Goal: Transaction & Acquisition: Purchase product/service

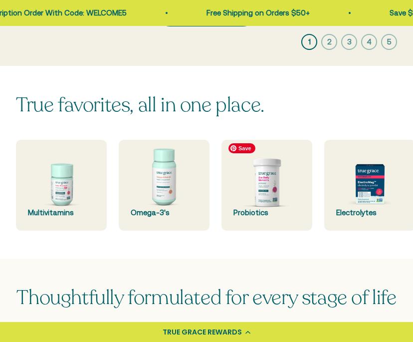
scroll to position [246, 0]
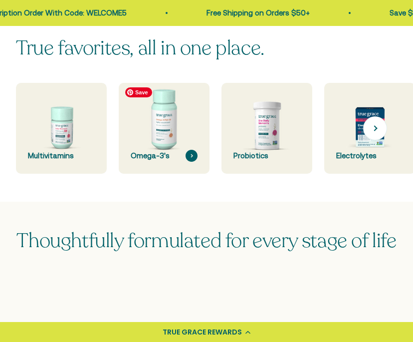
click at [166, 124] on img at bounding box center [164, 128] width 96 height 96
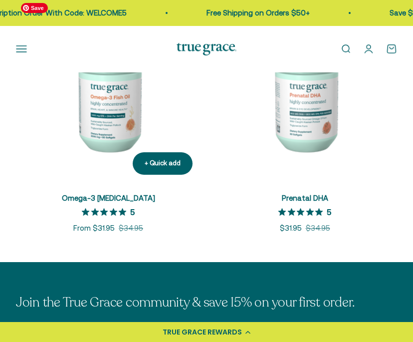
scroll to position [240, 0]
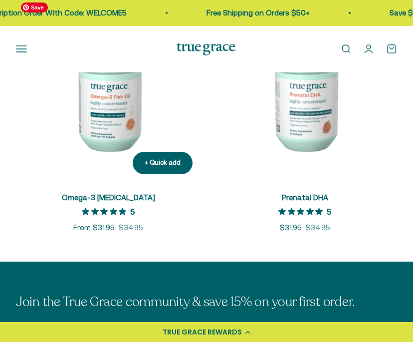
click at [108, 115] on img at bounding box center [108, 90] width 185 height 185
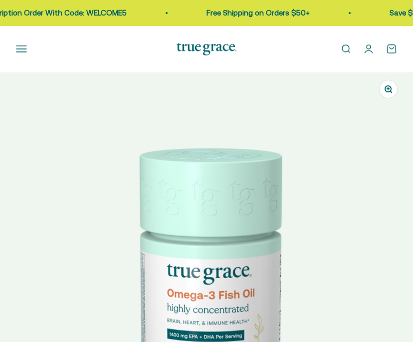
select select "3"
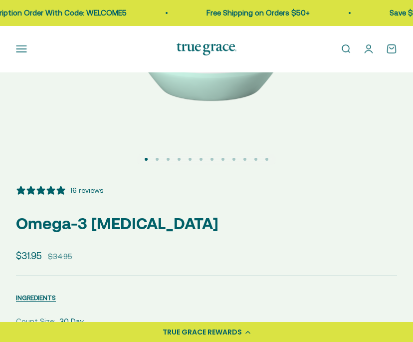
scroll to position [309, 0]
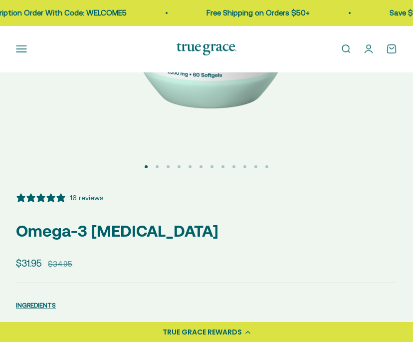
click at [157, 166] on button "Go to item 2" at bounding box center [157, 166] width 3 height 3
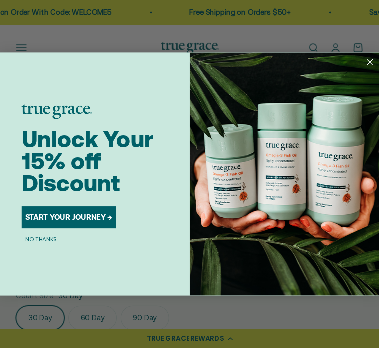
scroll to position [0, 388]
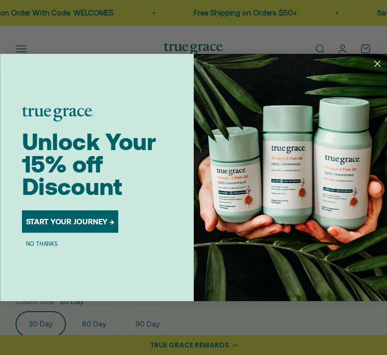
click at [380, 63] on circle "Close dialog" at bounding box center [376, 63] width 13 height 13
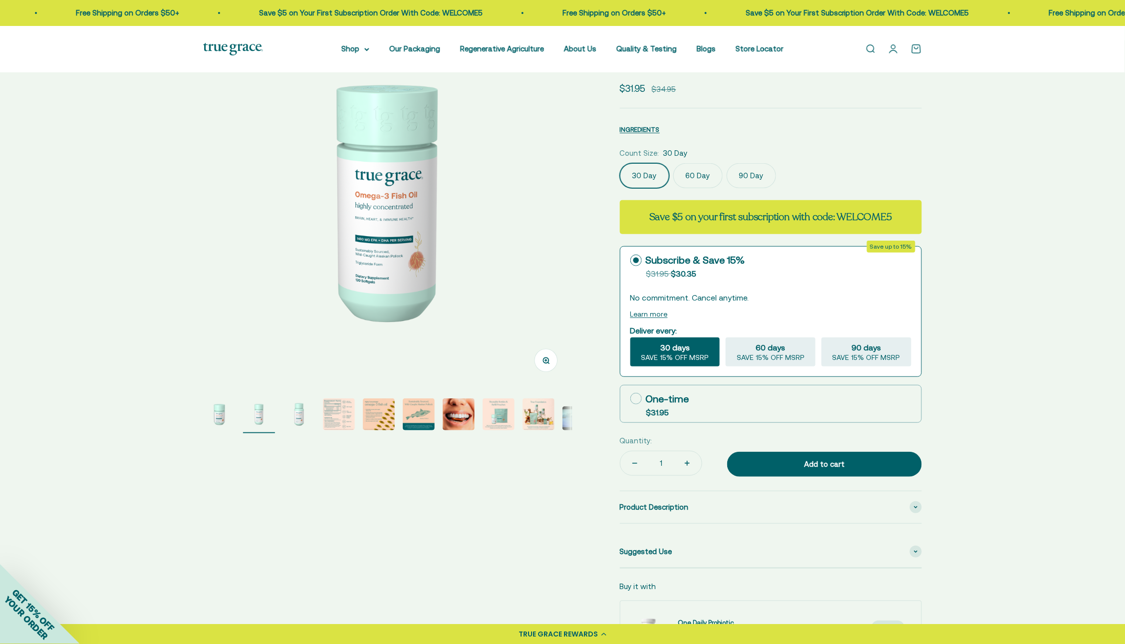
scroll to position [0, 0]
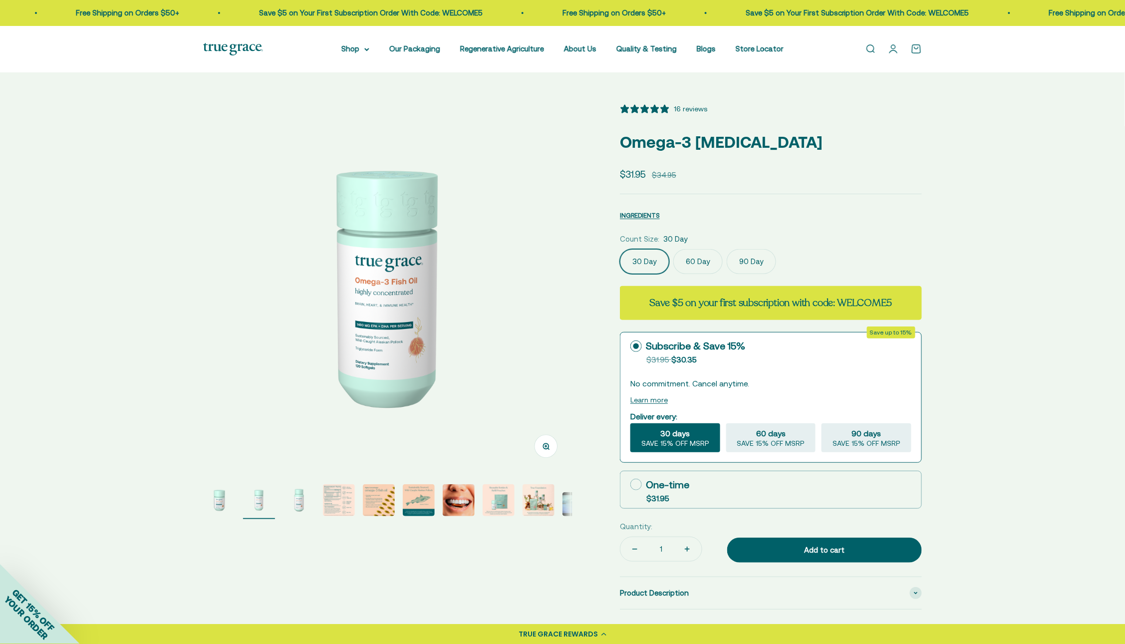
click at [413, 341] on img "Go to item 9" at bounding box center [538, 500] width 32 height 32
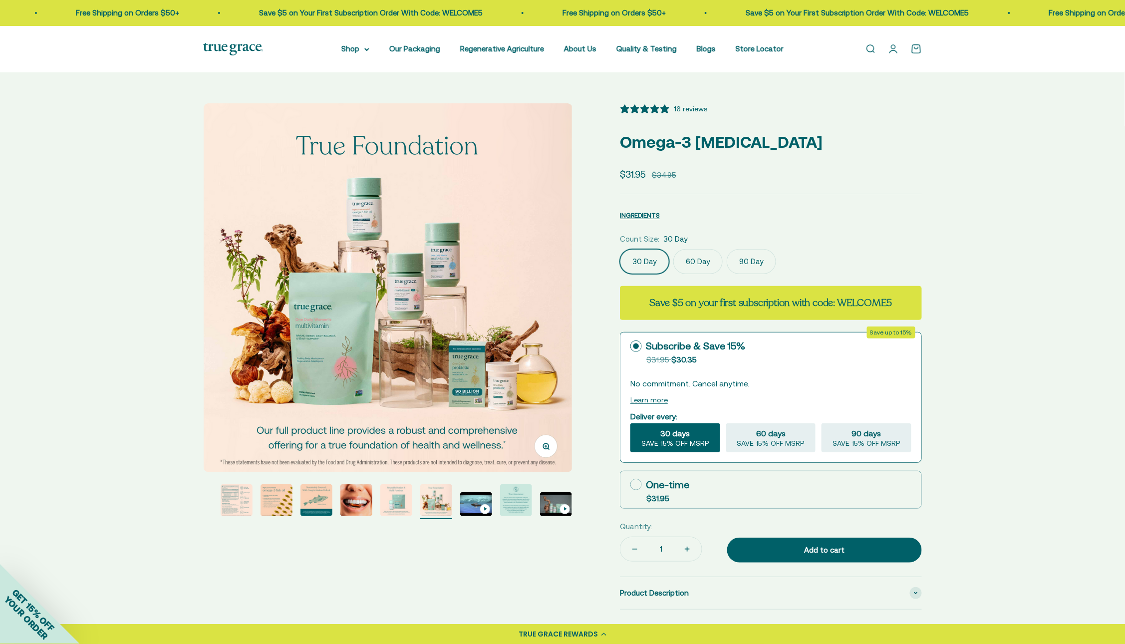
click at [413, 341] on img "Go to item 10" at bounding box center [476, 504] width 32 height 24
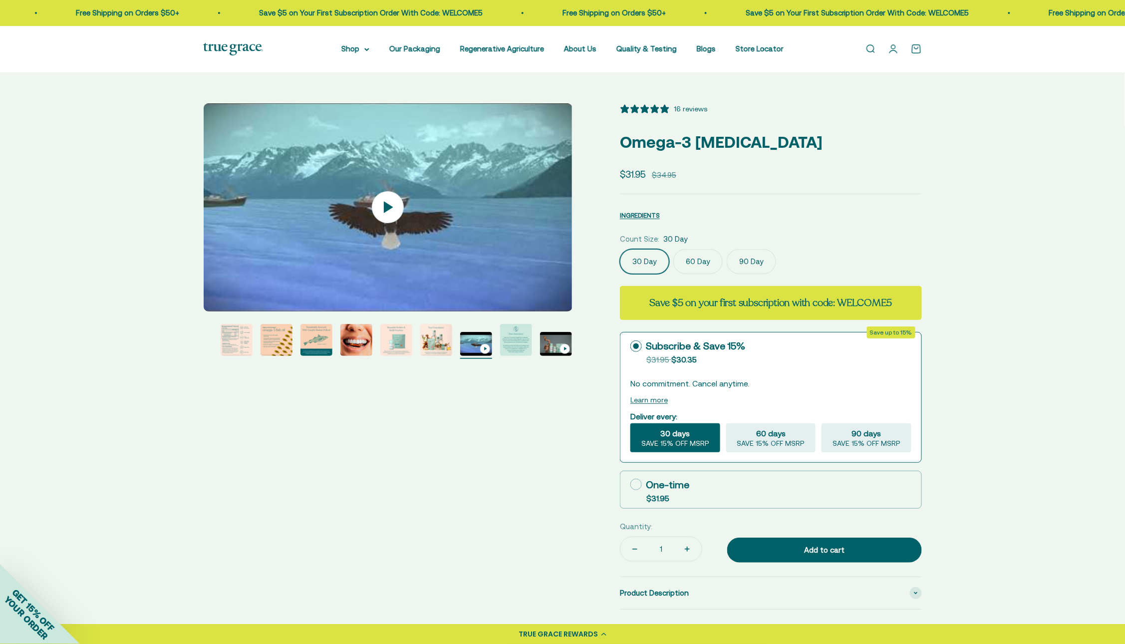
click at [413, 340] on img "Go to item 9" at bounding box center [436, 340] width 32 height 32
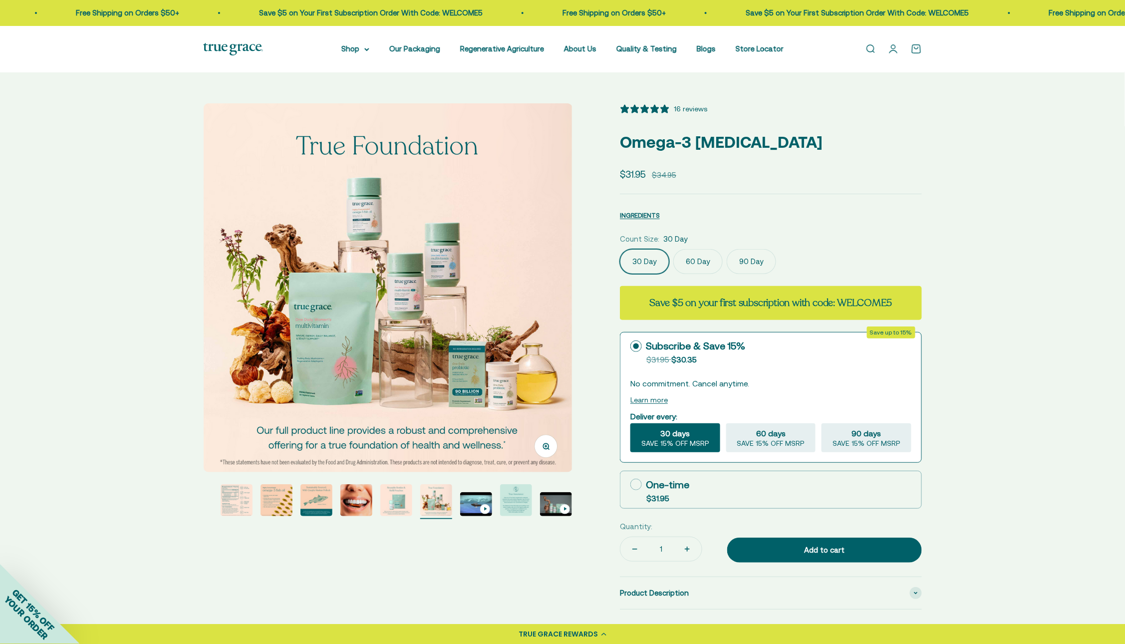
click at [393, 341] on img "Go to item 8" at bounding box center [396, 500] width 32 height 32
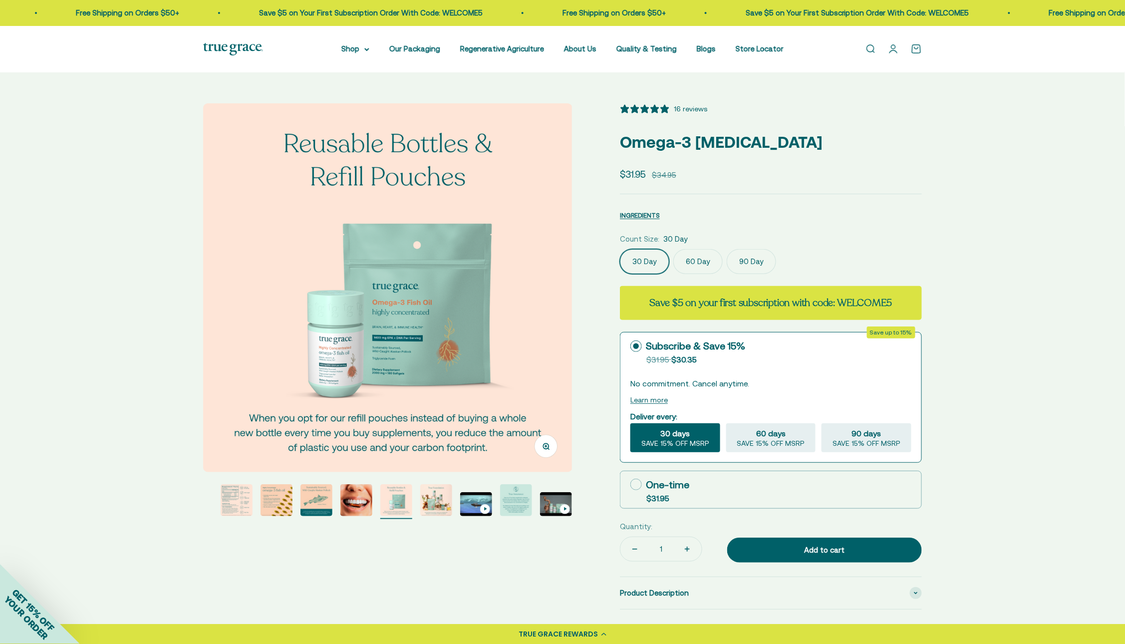
drag, startPoint x: 243, startPoint y: 499, endPoint x: 264, endPoint y: 506, distance: 21.6
click at [243, 341] on img "Go to item 4" at bounding box center [237, 500] width 32 height 32
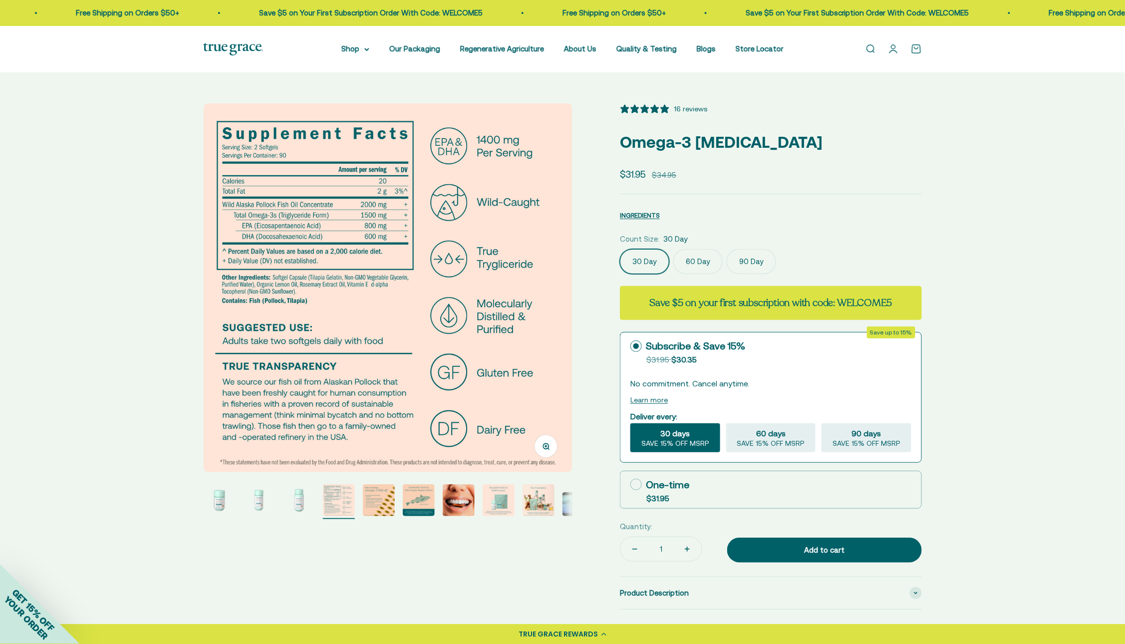
click at [309, 341] on img "Go to item 3" at bounding box center [299, 500] width 32 height 32
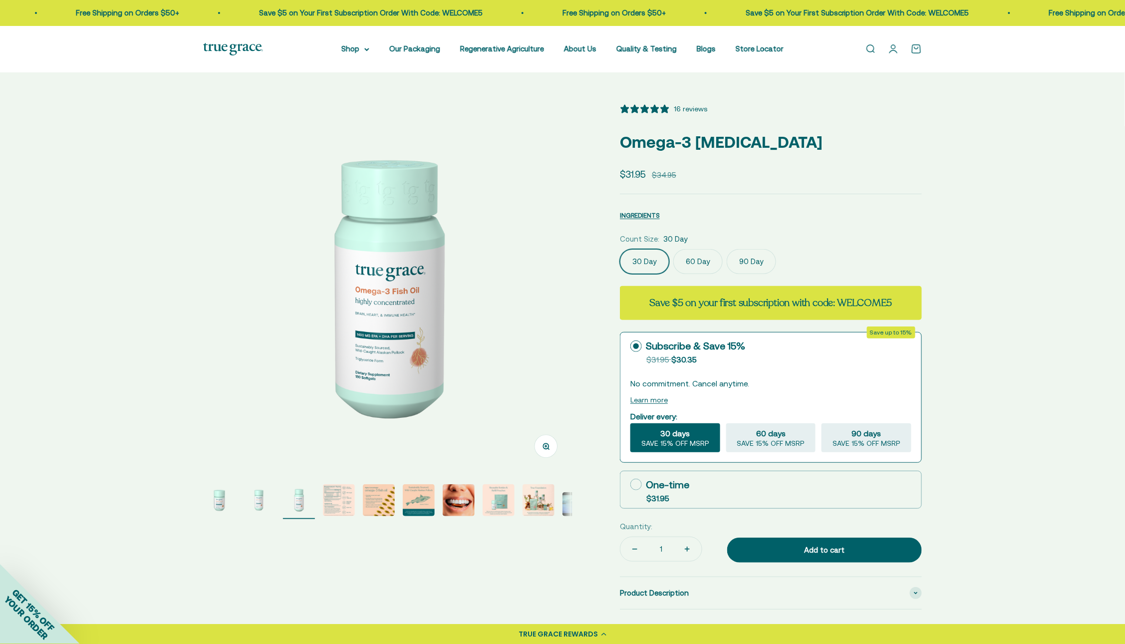
click at [222, 341] on img "Go to item 1" at bounding box center [219, 500] width 32 height 32
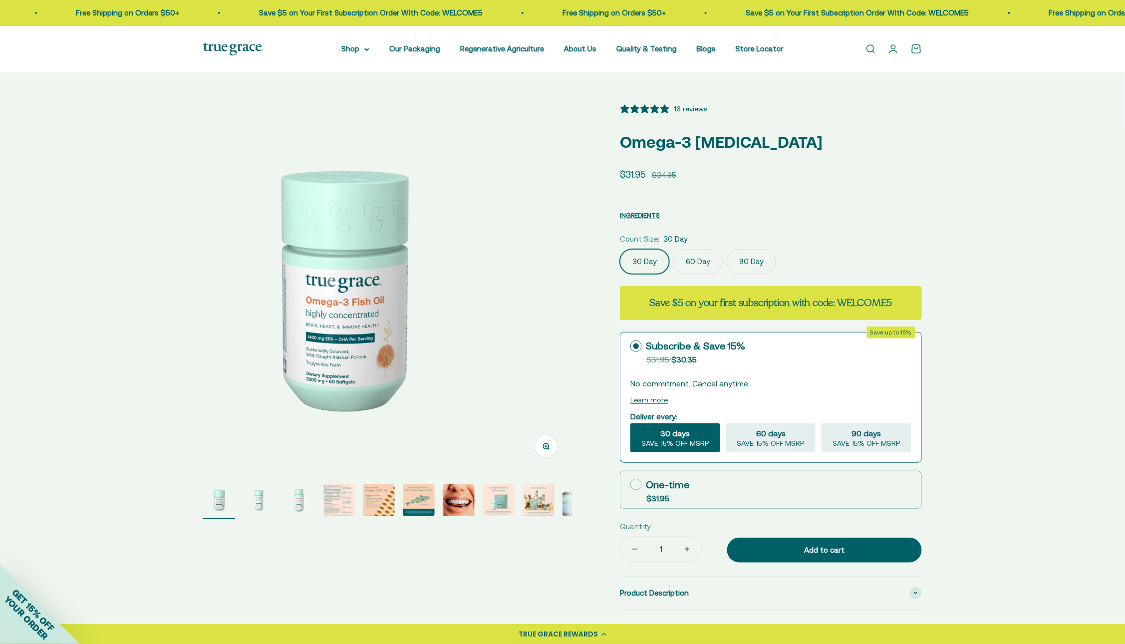
click at [261, 341] on img "Go to item 2" at bounding box center [259, 500] width 32 height 32
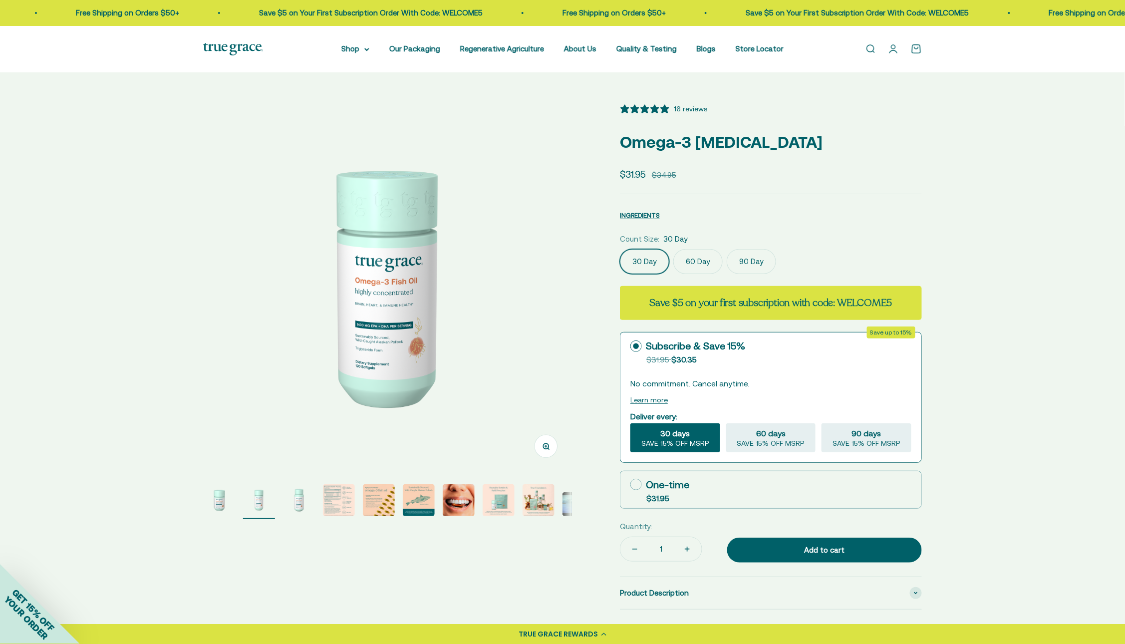
click at [298, 341] on img "Go to item 3" at bounding box center [299, 500] width 32 height 32
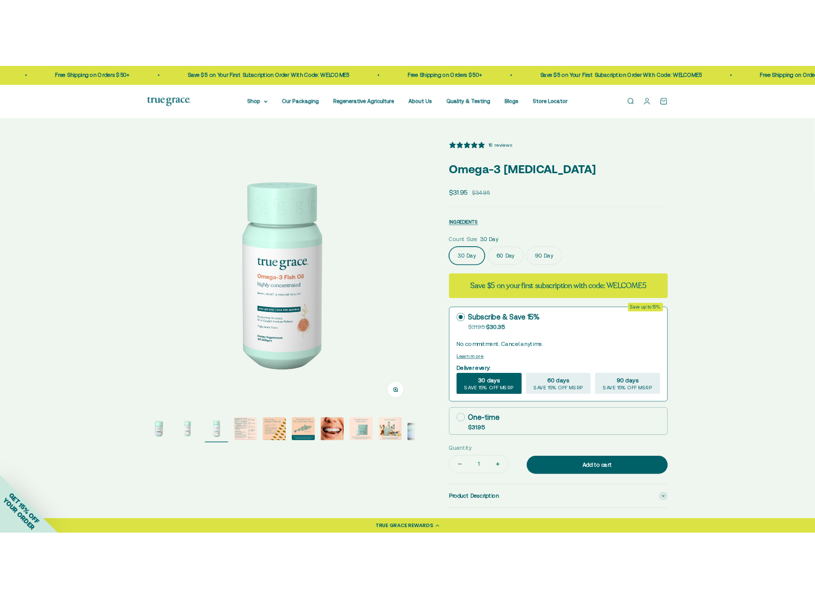
scroll to position [565, 0]
